Goal: Use online tool/utility: Utilize a website feature to perform a specific function

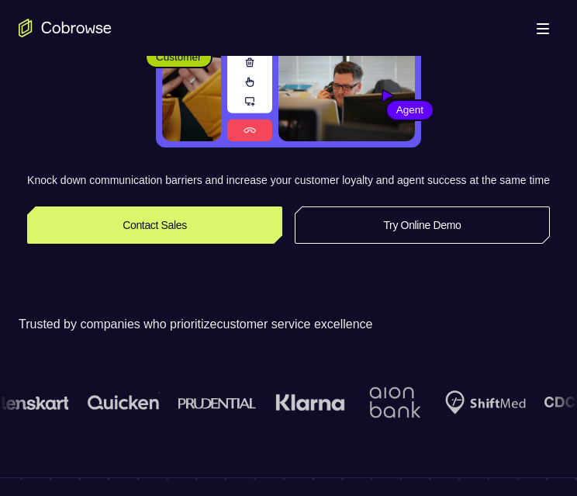
scroll to position [233, 0]
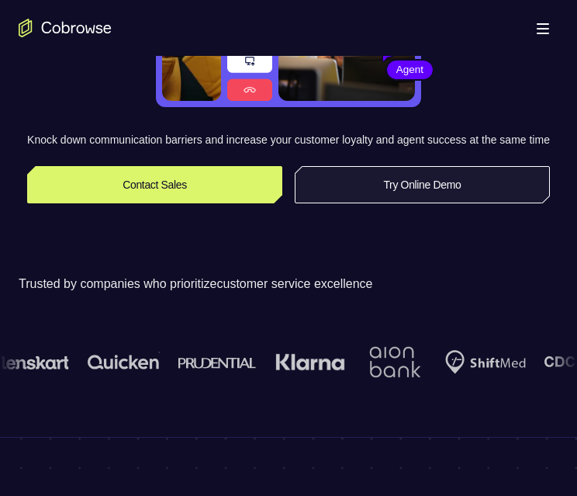
click at [369, 199] on link "Try Online Demo" at bounding box center [422, 184] width 255 height 37
click at [370, 200] on link "Try Online Demo" at bounding box center [422, 184] width 255 height 37
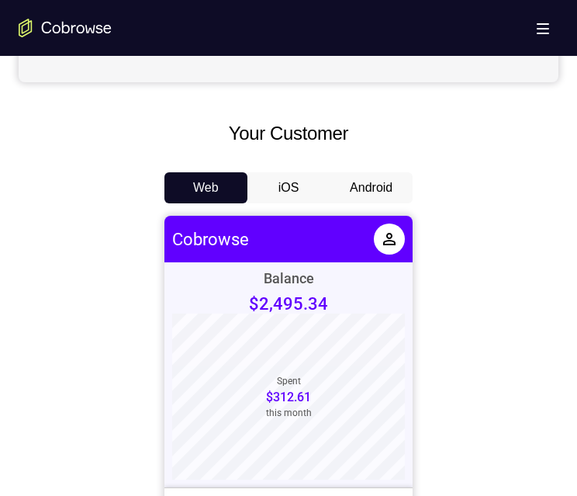
click at [367, 181] on button "Android" at bounding box center [371, 187] width 83 height 31
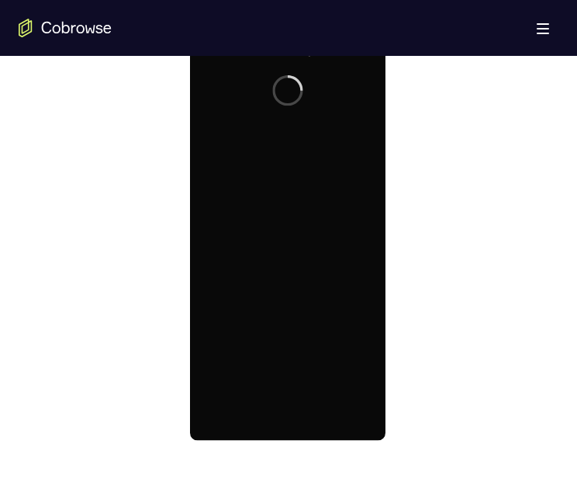
click at [282, 222] on div at bounding box center [286, 223] width 195 height 434
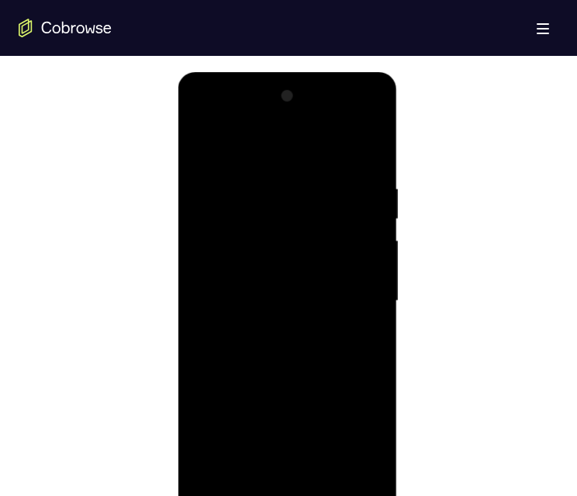
scroll to position [853, 0]
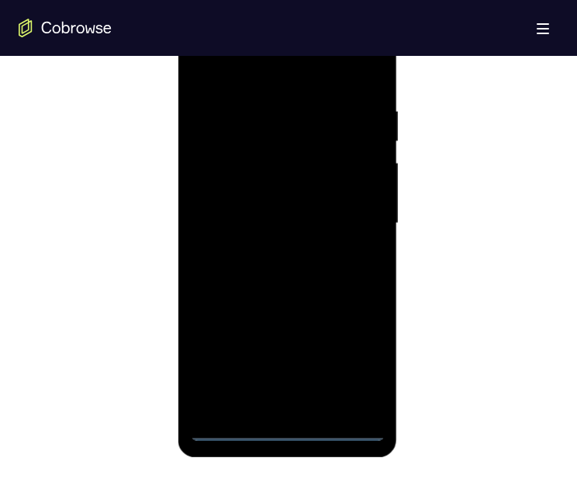
click at [224, 423] on div at bounding box center [286, 223] width 195 height 434
click at [230, 427] on div at bounding box center [286, 223] width 195 height 434
click at [286, 430] on div at bounding box center [286, 223] width 195 height 434
click at [289, 403] on div at bounding box center [286, 223] width 195 height 434
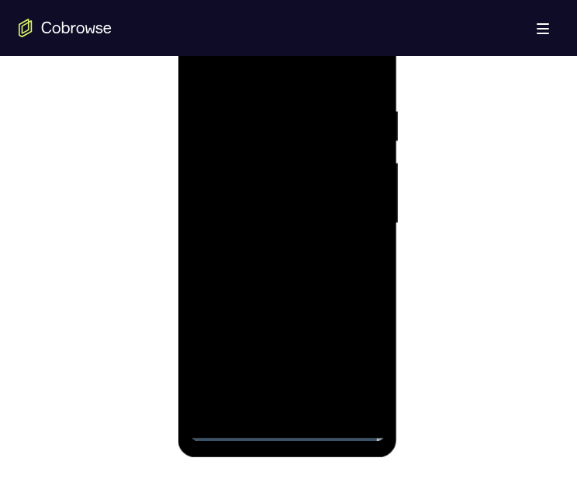
scroll to position [776, 0]
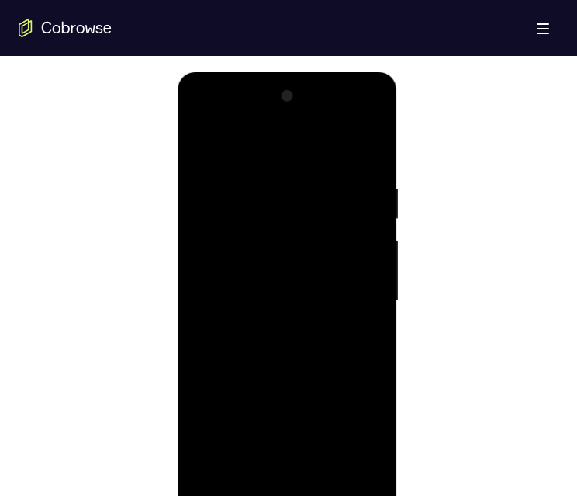
click at [288, 423] on div at bounding box center [286, 301] width 195 height 434
drag, startPoint x: 253, startPoint y: 141, endPoint x: 264, endPoint y: 165, distance: 26.7
click at [253, 143] on div at bounding box center [286, 301] width 195 height 434
click at [268, 168] on div at bounding box center [286, 301] width 195 height 434
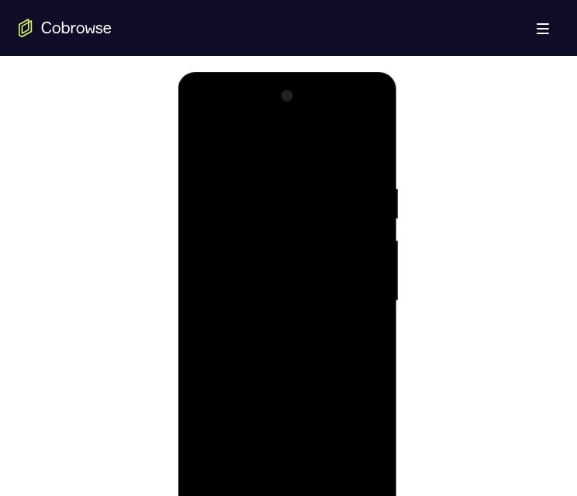
click at [258, 187] on div at bounding box center [286, 301] width 195 height 434
click at [346, 302] on div at bounding box center [286, 301] width 195 height 434
click at [295, 180] on div at bounding box center [286, 301] width 195 height 434
click at [291, 421] on div at bounding box center [286, 301] width 195 height 434
click at [359, 390] on div at bounding box center [286, 301] width 195 height 434
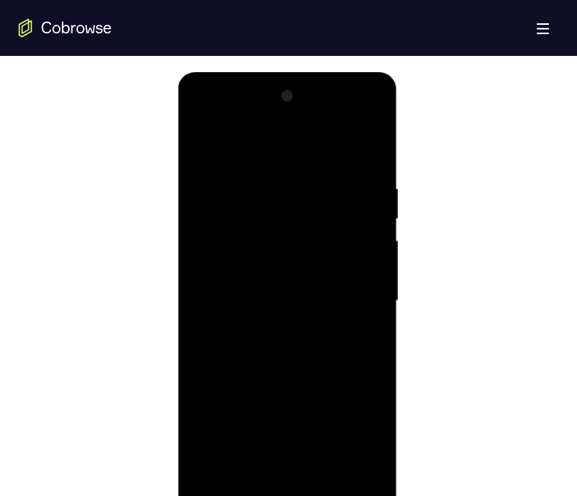
click at [356, 391] on div at bounding box center [286, 301] width 195 height 434
click at [283, 424] on div at bounding box center [286, 301] width 195 height 434
click at [368, 419] on div at bounding box center [286, 301] width 195 height 434
click at [233, 392] on div at bounding box center [286, 301] width 195 height 434
click at [283, 465] on div at bounding box center [286, 301] width 195 height 434
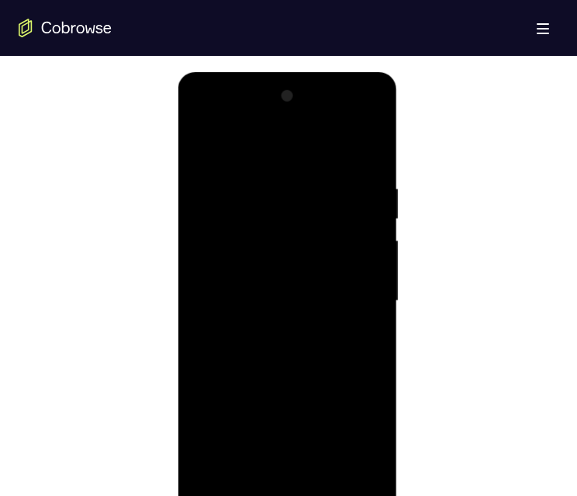
click at [252, 422] on div at bounding box center [286, 301] width 195 height 434
click at [257, 396] on div at bounding box center [286, 301] width 195 height 434
click at [340, 395] on div at bounding box center [286, 301] width 195 height 434
click at [289, 445] on div at bounding box center [286, 301] width 195 height 434
click at [230, 392] on div at bounding box center [286, 301] width 195 height 434
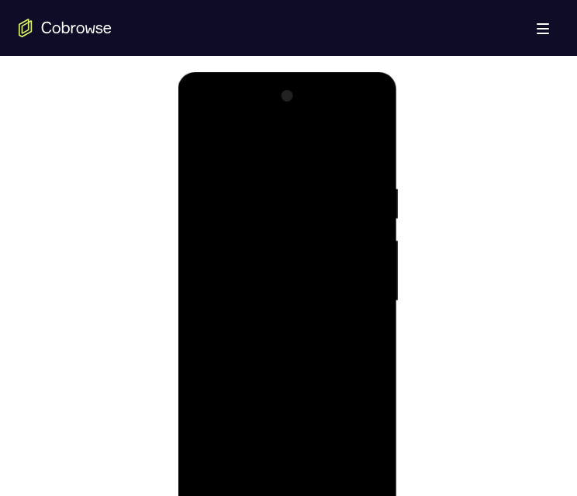
click at [361, 445] on div at bounding box center [286, 301] width 195 height 434
click at [264, 146] on div at bounding box center [286, 301] width 195 height 434
click at [247, 257] on div at bounding box center [286, 301] width 195 height 434
click at [247, 253] on div at bounding box center [286, 301] width 195 height 434
click at [234, 270] on div at bounding box center [286, 301] width 195 height 434
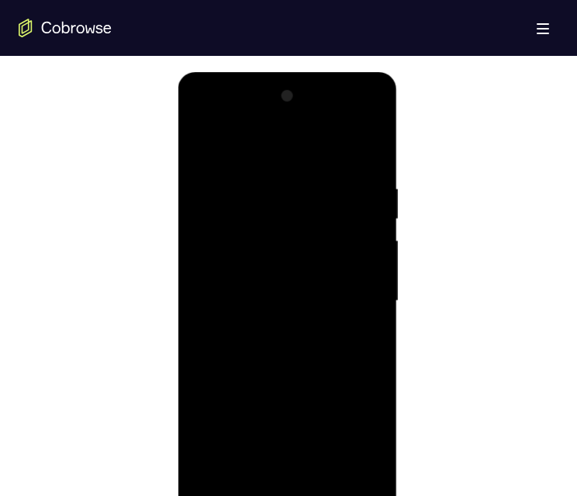
click at [230, 267] on div at bounding box center [286, 301] width 195 height 434
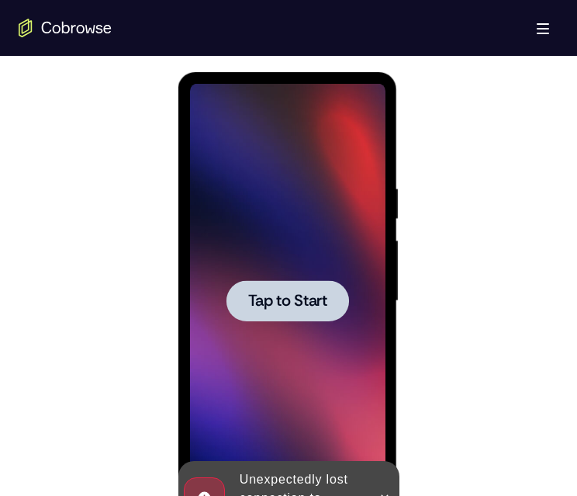
click at [294, 280] on div at bounding box center [287, 300] width 123 height 41
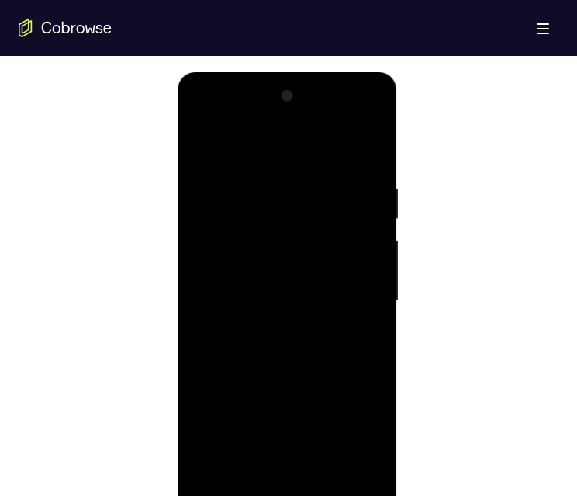
scroll to position [1008, 0]
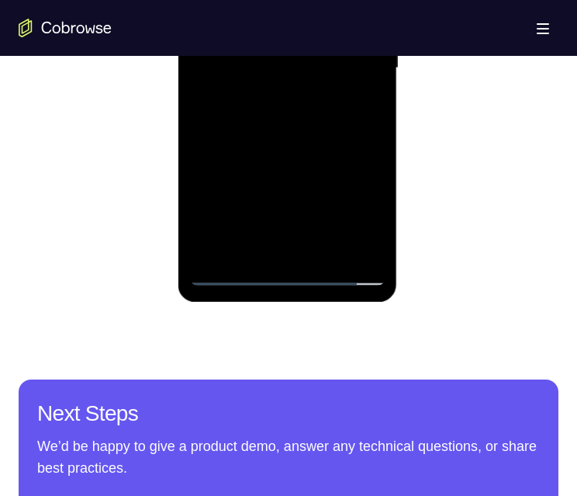
drag, startPoint x: 458, startPoint y: 165, endPoint x: 283, endPoint y: 270, distance: 204.2
click at [282, 270] on div at bounding box center [286, 68] width 195 height 434
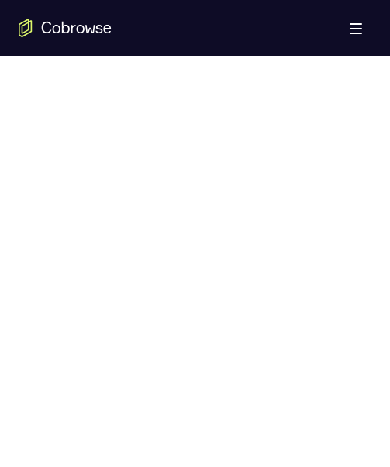
scroll to position [776, 0]
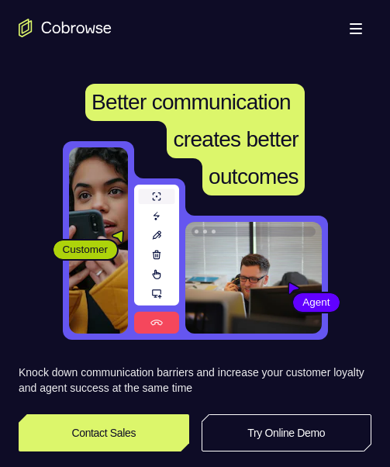
click at [265, 365] on div "Knock down communication barriers and increase your customer loyalty and agent …" at bounding box center [195, 408] width 353 height 87
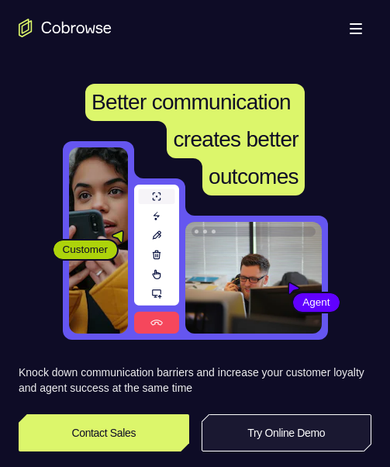
scroll to position [78, 0]
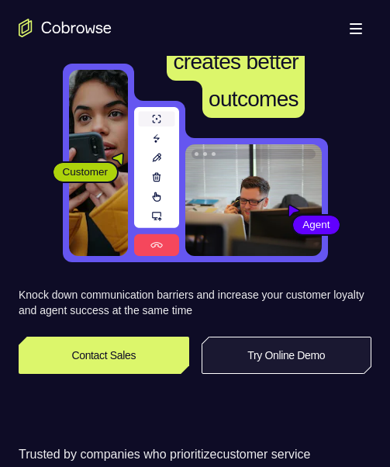
click at [261, 354] on link "Try Online Demo" at bounding box center [287, 355] width 171 height 37
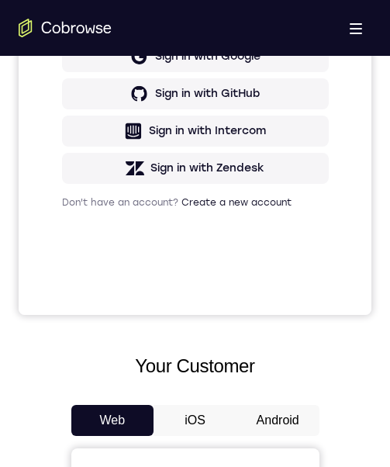
scroll to position [698, 0]
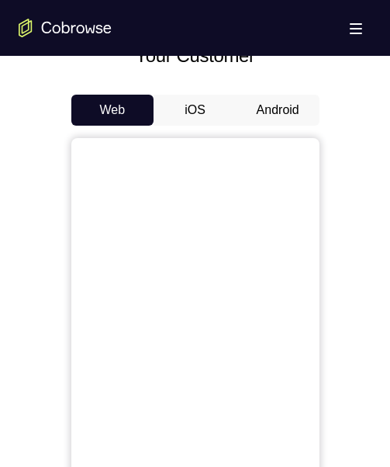
click at [281, 112] on button "Android" at bounding box center [278, 110] width 83 height 31
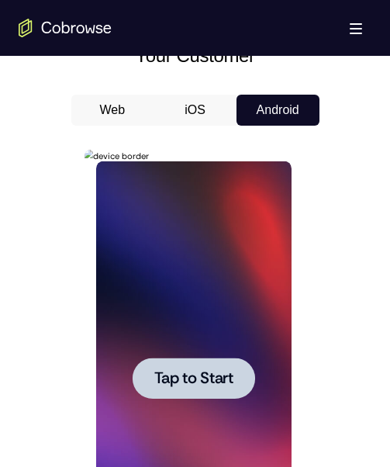
scroll to position [0, 0]
click at [181, 372] on span "Tap to Start" at bounding box center [193, 379] width 79 height 16
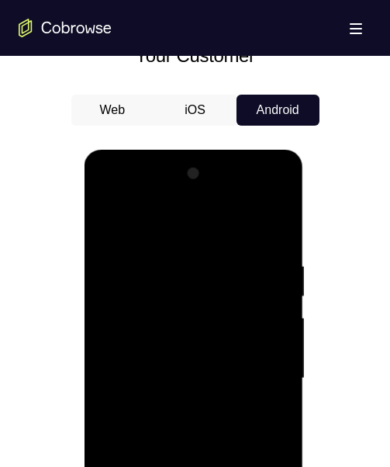
scroll to position [853, 0]
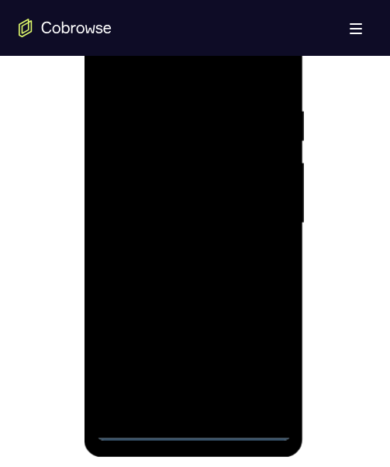
click at [194, 428] on div at bounding box center [193, 223] width 195 height 434
click at [257, 366] on div at bounding box center [193, 223] width 195 height 434
drag, startPoint x: 247, startPoint y: 74, endPoint x: 173, endPoint y: 61, distance: 75.6
click at [247, 73] on div at bounding box center [193, 223] width 195 height 434
click at [255, 228] on div at bounding box center [193, 223] width 195 height 434
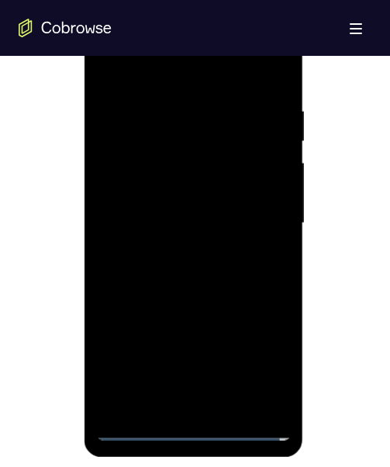
click at [181, 405] on div at bounding box center [193, 223] width 195 height 434
click at [139, 201] on div at bounding box center [193, 223] width 195 height 434
click at [116, 192] on div at bounding box center [193, 223] width 195 height 434
click at [146, 227] on div at bounding box center [193, 223] width 195 height 434
click at [212, 268] on div at bounding box center [193, 223] width 195 height 434
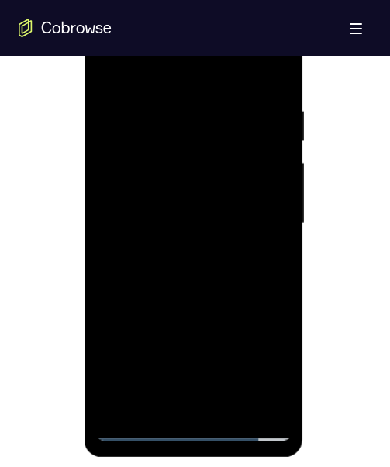
click at [261, 65] on div at bounding box center [193, 223] width 195 height 434
click at [140, 232] on div at bounding box center [193, 223] width 195 height 434
click at [102, 64] on div at bounding box center [193, 223] width 195 height 434
click at [205, 392] on div at bounding box center [193, 223] width 195 height 434
click at [190, 398] on div at bounding box center [193, 223] width 195 height 434
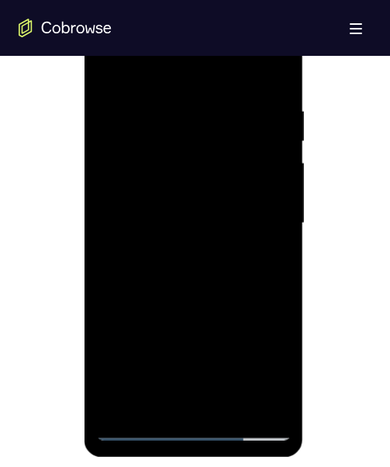
click at [186, 396] on div at bounding box center [193, 223] width 195 height 434
click at [135, 431] on div at bounding box center [193, 223] width 195 height 434
click at [212, 408] on div at bounding box center [193, 223] width 195 height 434
click at [176, 403] on div at bounding box center [193, 223] width 195 height 434
click at [175, 403] on div at bounding box center [193, 223] width 195 height 434
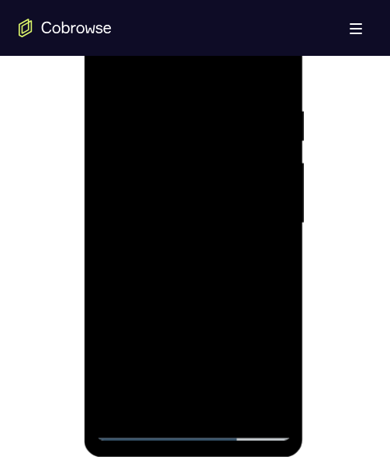
click at [175, 403] on div at bounding box center [193, 223] width 195 height 434
drag, startPoint x: 171, startPoint y: 403, endPoint x: 168, endPoint y: 388, distance: 14.9
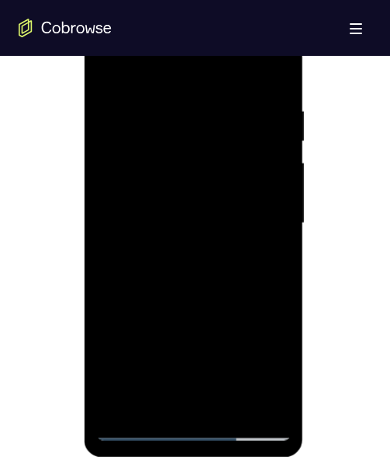
click at [171, 402] on div at bounding box center [193, 223] width 195 height 434
click at [168, 388] on div at bounding box center [193, 223] width 195 height 434
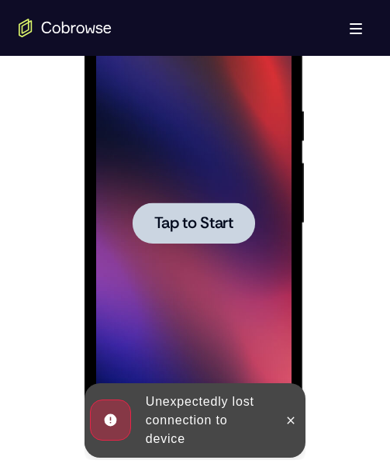
drag, startPoint x: 171, startPoint y: 244, endPoint x: 174, endPoint y: 224, distance: 19.8
click at [171, 241] on div "Tap to Start" at bounding box center [193, 223] width 195 height 434
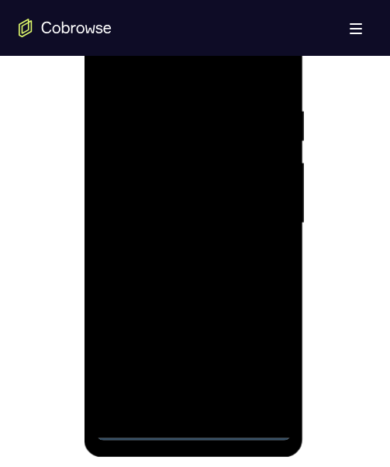
click at [197, 429] on div at bounding box center [193, 223] width 195 height 434
click at [253, 368] on div at bounding box center [193, 223] width 195 height 434
click at [134, 64] on div at bounding box center [193, 223] width 195 height 434
click at [191, 136] on div at bounding box center [193, 223] width 195 height 434
click at [134, 264] on div at bounding box center [193, 223] width 195 height 434
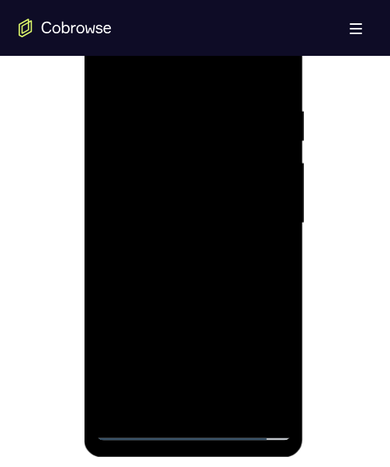
scroll to position [931, 0]
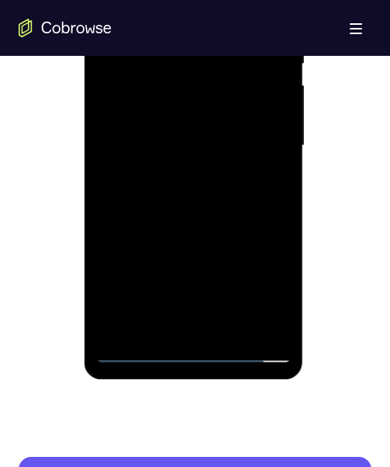
click at [188, 21] on div at bounding box center [193, 146] width 195 height 434
click at [250, 19] on div at bounding box center [193, 146] width 195 height 434
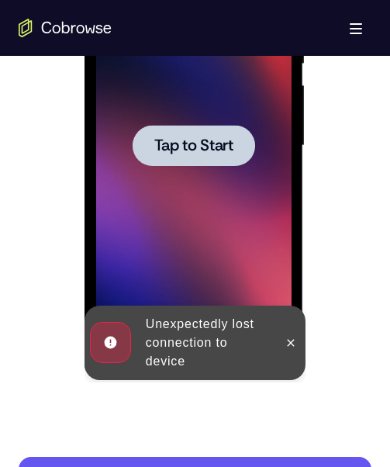
click at [196, 128] on div at bounding box center [194, 145] width 123 height 41
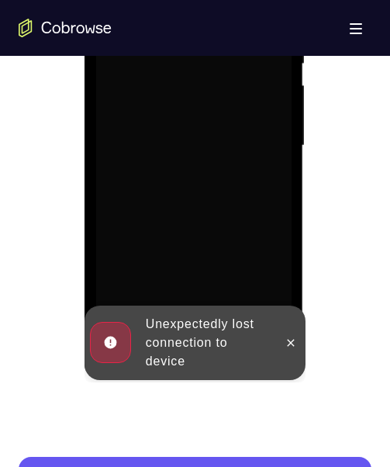
scroll to position [853, 0]
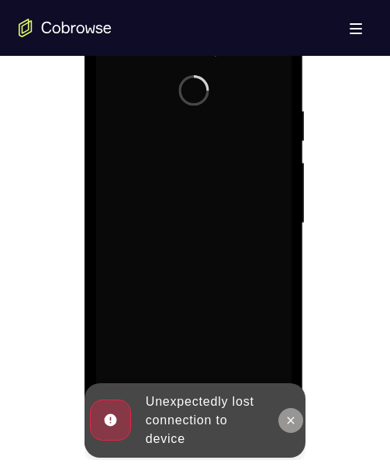
click at [287, 419] on icon at bounding box center [291, 420] width 12 height 12
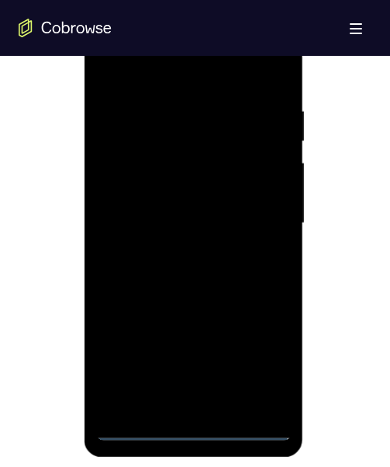
click at [188, 428] on div at bounding box center [193, 223] width 195 height 434
click at [189, 426] on div at bounding box center [193, 223] width 195 height 434
click at [191, 426] on div at bounding box center [193, 223] width 195 height 434
click at [137, 430] on div at bounding box center [193, 223] width 195 height 434
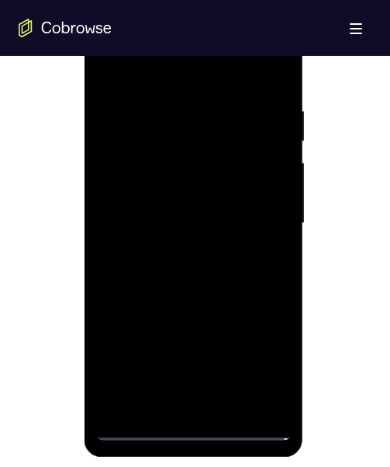
click at [137, 430] on div at bounding box center [193, 223] width 195 height 434
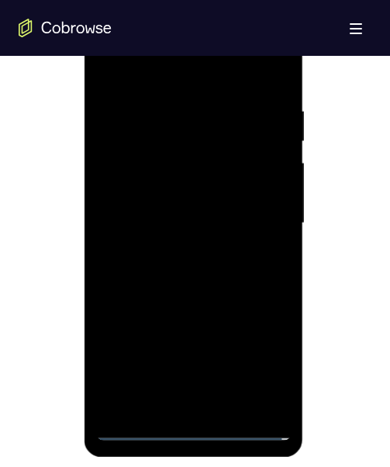
click at [137, 427] on div at bounding box center [193, 223] width 195 height 434
click at [253, 365] on div at bounding box center [193, 223] width 195 height 434
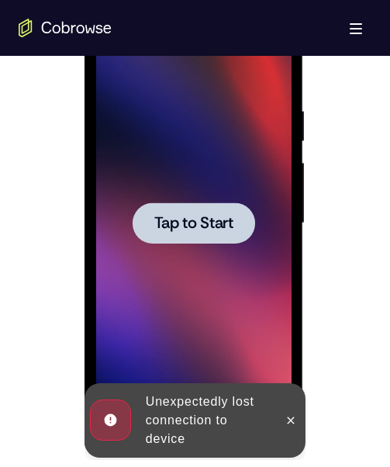
click at [207, 235] on div at bounding box center [194, 222] width 123 height 41
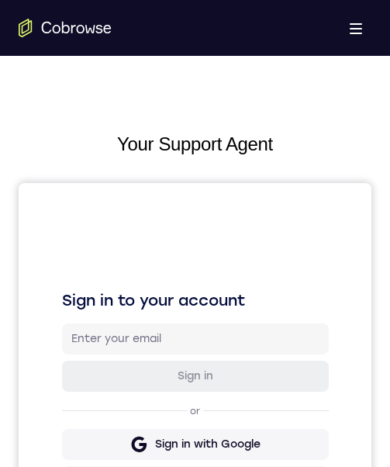
scroll to position [543, 0]
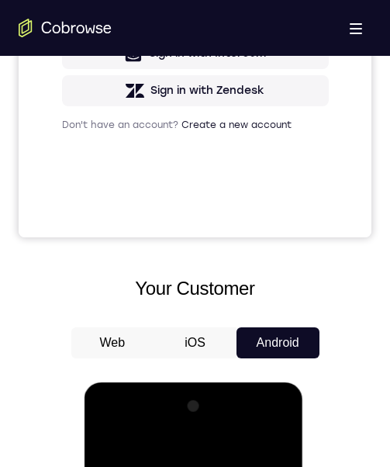
scroll to position [853, 0]
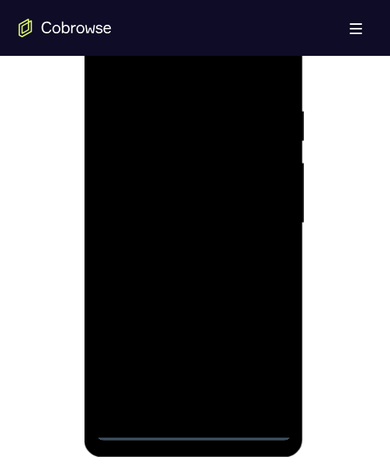
click at [192, 421] on div at bounding box center [193, 223] width 195 height 434
click at [198, 423] on div at bounding box center [193, 223] width 195 height 434
click at [137, 427] on div at bounding box center [193, 223] width 195 height 434
click at [137, 426] on div at bounding box center [193, 223] width 195 height 434
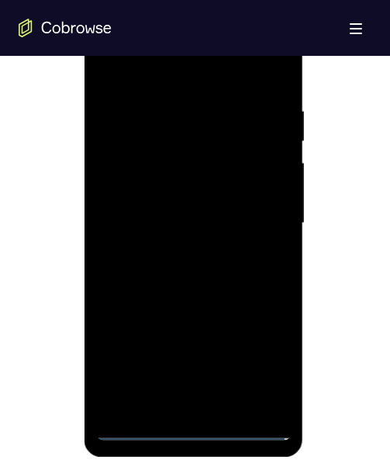
click at [137, 426] on div at bounding box center [193, 223] width 195 height 434
click at [250, 355] on div at bounding box center [193, 223] width 195 height 434
click at [130, 70] on div at bounding box center [193, 223] width 195 height 434
click at [260, 221] on div at bounding box center [193, 223] width 195 height 434
click at [257, 213] on div at bounding box center [193, 223] width 195 height 434
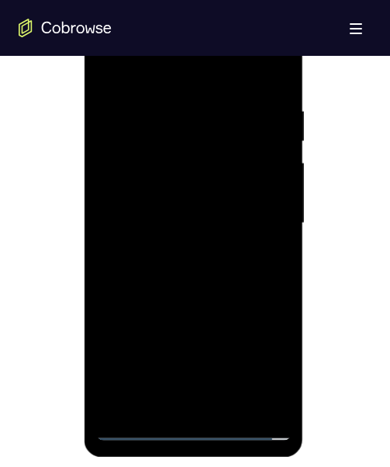
click at [257, 213] on div at bounding box center [193, 223] width 195 height 434
click at [173, 249] on div at bounding box center [193, 223] width 195 height 434
click at [181, 209] on div at bounding box center [193, 223] width 195 height 434
click at [113, 192] on div at bounding box center [193, 223] width 195 height 434
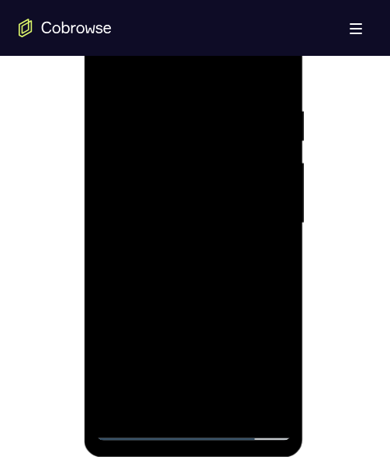
scroll to position [776, 0]
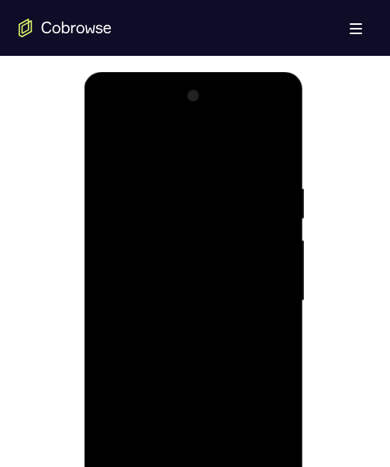
click at [161, 302] on div at bounding box center [193, 301] width 195 height 434
click at [175, 358] on div at bounding box center [193, 301] width 195 height 434
click at [264, 140] on div at bounding box center [193, 301] width 195 height 434
click at [264, 143] on div at bounding box center [193, 301] width 195 height 434
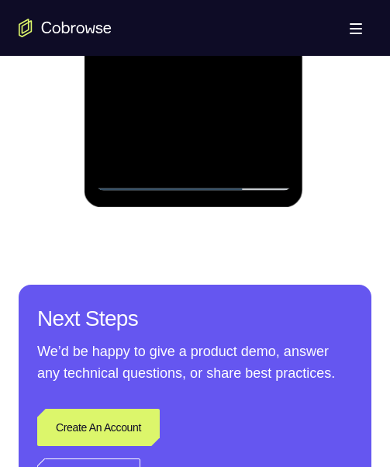
scroll to position [931, 0]
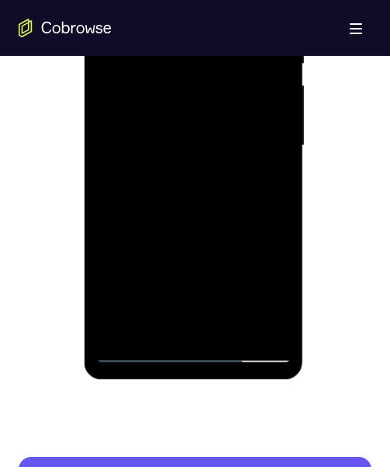
click at [212, 234] on div at bounding box center [193, 146] width 195 height 434
click at [267, 63] on div at bounding box center [193, 146] width 195 height 434
click at [197, 139] on div at bounding box center [193, 146] width 195 height 434
click at [269, 69] on div at bounding box center [193, 146] width 195 height 434
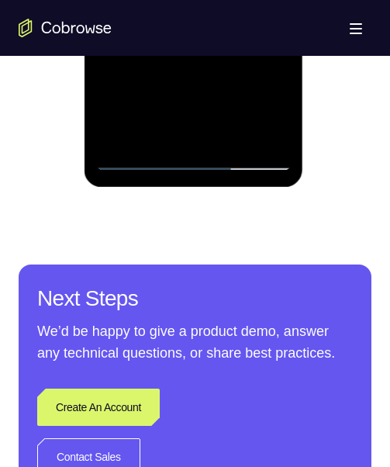
scroll to position [1018, 0]
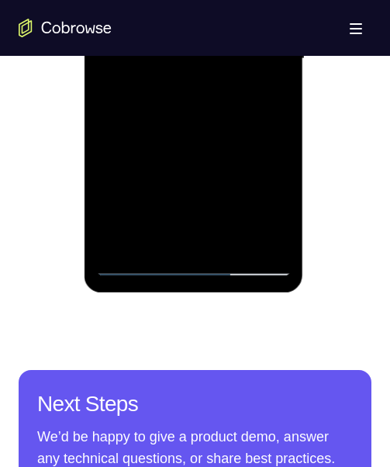
click at [204, 254] on div at bounding box center [193, 59] width 195 height 434
click at [207, 249] on div at bounding box center [193, 59] width 195 height 434
click at [211, 93] on div at bounding box center [193, 59] width 195 height 434
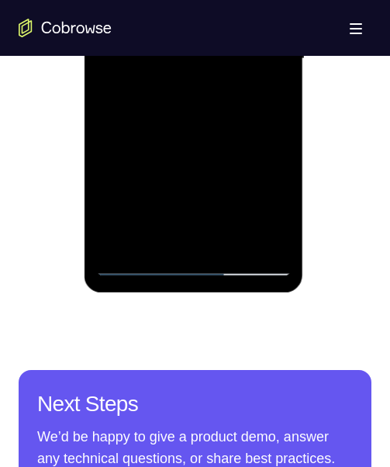
click at [208, 131] on div at bounding box center [193, 59] width 195 height 434
click at [111, 0] on div at bounding box center [193, 59] width 195 height 434
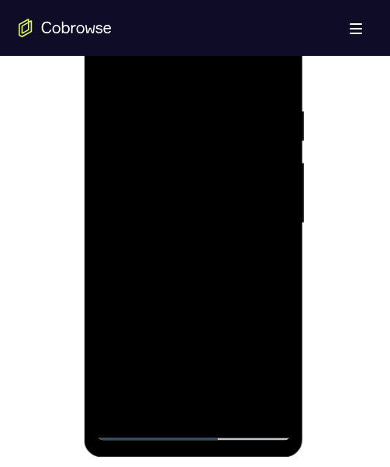
scroll to position [1163, 0]
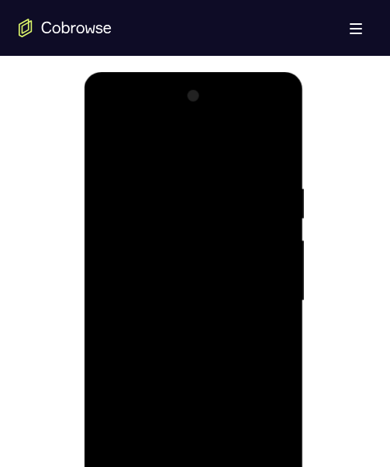
scroll to position [849, 0]
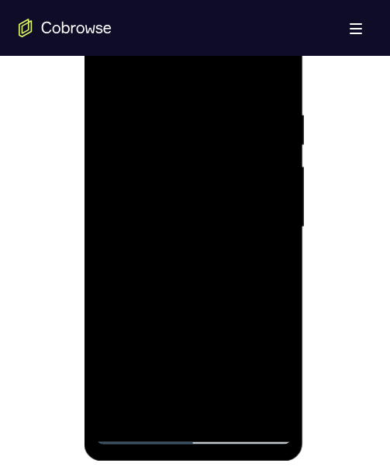
click at [265, 105] on div at bounding box center [193, 227] width 195 height 434
click at [268, 107] on div at bounding box center [193, 227] width 195 height 434
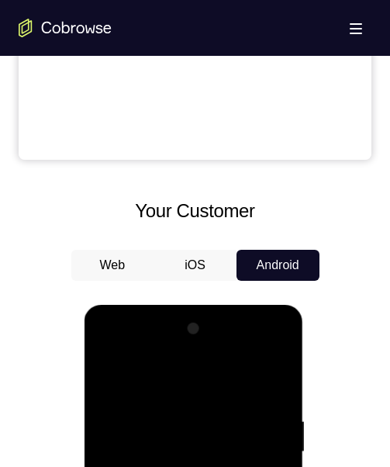
scroll to position [636, 0]
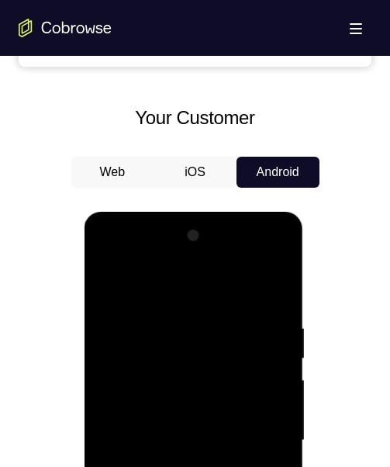
click at [182, 258] on div at bounding box center [193, 440] width 195 height 434
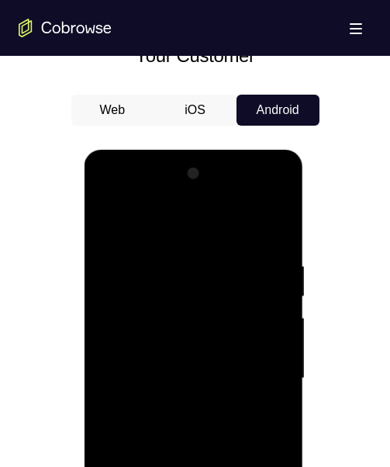
click at [147, 321] on div at bounding box center [193, 378] width 195 height 434
click at [268, 323] on div at bounding box center [193, 378] width 195 height 434
click at [254, 385] on div at bounding box center [193, 378] width 195 height 434
click at [150, 333] on div at bounding box center [193, 378] width 195 height 434
click at [287, 423] on div at bounding box center [193, 378] width 195 height 434
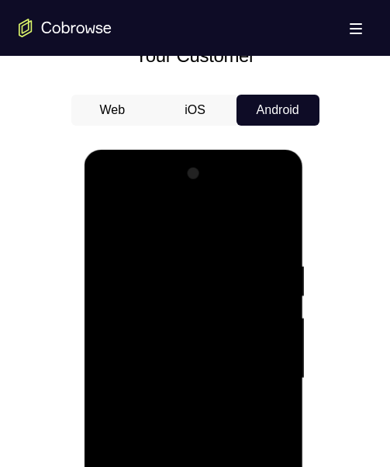
click at [260, 414] on div at bounding box center [193, 378] width 195 height 434
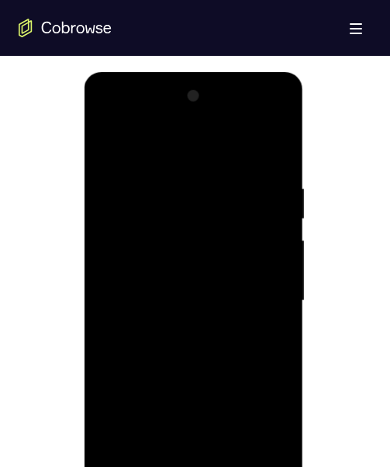
click at [136, 466] on div at bounding box center [193, 301] width 195 height 434
click at [266, 249] on div at bounding box center [193, 301] width 195 height 434
click at [266, 245] on div at bounding box center [193, 301] width 195 height 434
click at [164, 277] on div at bounding box center [193, 301] width 195 height 434
click at [205, 391] on div at bounding box center [193, 301] width 195 height 434
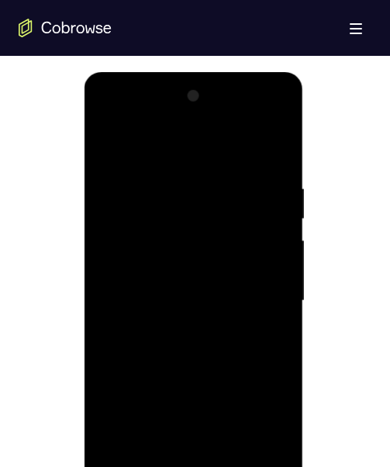
drag, startPoint x: 263, startPoint y: 394, endPoint x: 241, endPoint y: 399, distance: 22.2
click at [262, 396] on div at bounding box center [193, 301] width 195 height 434
click at [223, 397] on div at bounding box center [193, 301] width 195 height 434
click at [143, 258] on div at bounding box center [193, 301] width 195 height 434
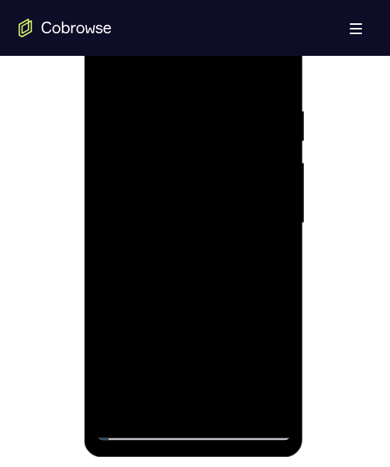
click at [267, 151] on div at bounding box center [193, 223] width 195 height 434
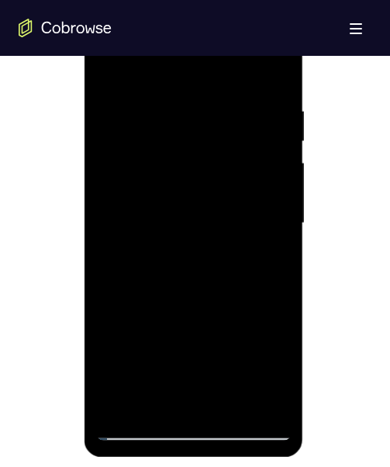
click at [264, 147] on div at bounding box center [193, 223] width 195 height 434
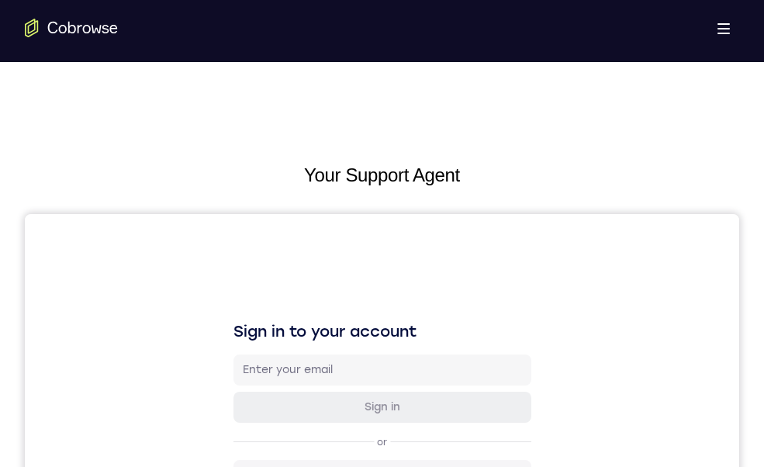
scroll to position [571, 0]
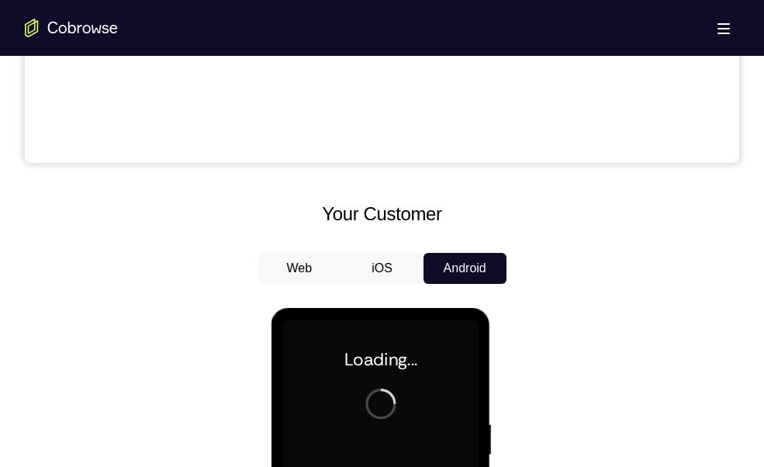
scroll to position [853, 0]
